Goal: Information Seeking & Learning: Check status

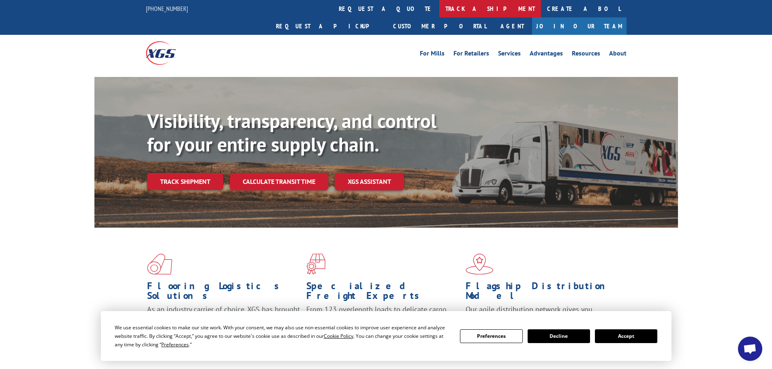
click at [439, 7] on link "track a shipment" at bounding box center [490, 8] width 102 height 17
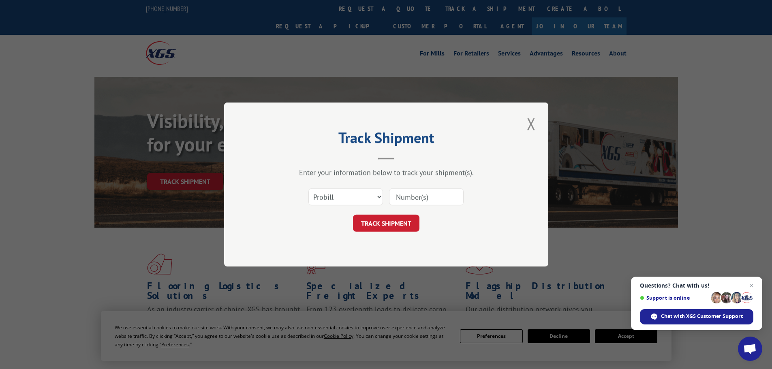
click at [425, 195] on input at bounding box center [426, 196] width 75 height 17
paste input "17225011"
type input "17225011"
click at [391, 219] on button "TRACK SHIPMENT" at bounding box center [386, 223] width 66 height 17
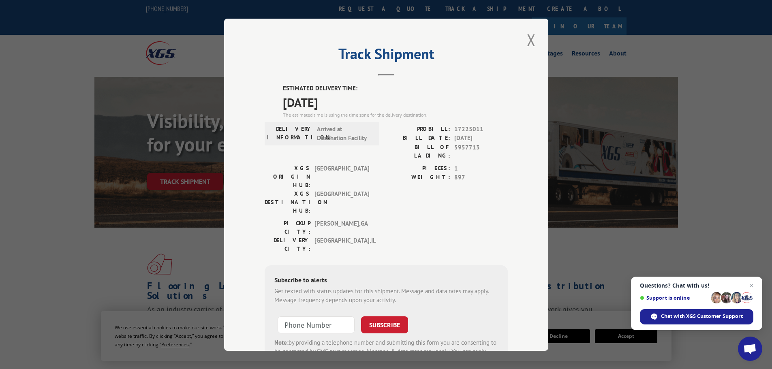
drag, startPoint x: 349, startPoint y: 99, endPoint x: 280, endPoint y: 90, distance: 69.9
click at [283, 90] on div "ESTIMATED DELIVERY TIME: [DATE] The estimated time is using the time zone for t…" at bounding box center [395, 101] width 225 height 35
copy div "ESTIMATED DELIVERY TIME: [DATE]"
click at [527, 37] on button "Close modal" at bounding box center [531, 40] width 14 height 22
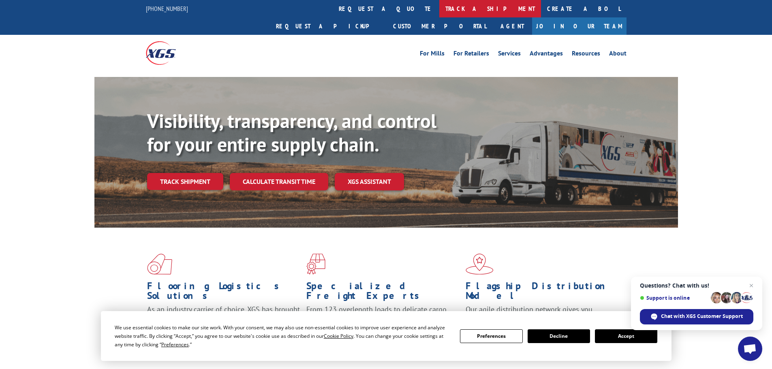
click at [439, 6] on link "track a shipment" at bounding box center [490, 8] width 102 height 17
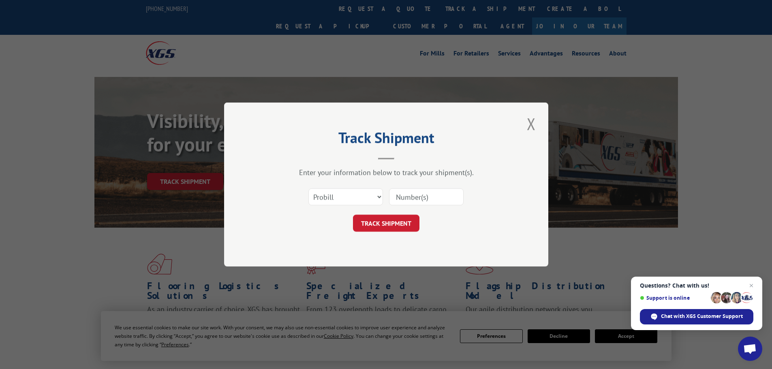
click at [396, 197] on input at bounding box center [426, 196] width 75 height 17
paste input "17225127"
type input "17225127"
click at [386, 222] on button "TRACK SHIPMENT" at bounding box center [386, 223] width 66 height 17
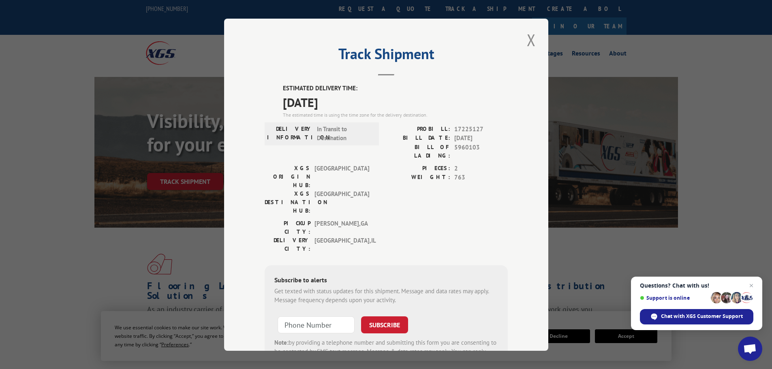
drag, startPoint x: 351, startPoint y: 99, endPoint x: 279, endPoint y: 90, distance: 71.8
click at [279, 90] on div "ESTIMATED DELIVERY TIME: [DATE] The estimated time is using the time zone for t…" at bounding box center [386, 229] width 243 height 291
copy div "ESTIMATED DELIVERY TIME: [DATE]"
